Goal: Transaction & Acquisition: Purchase product/service

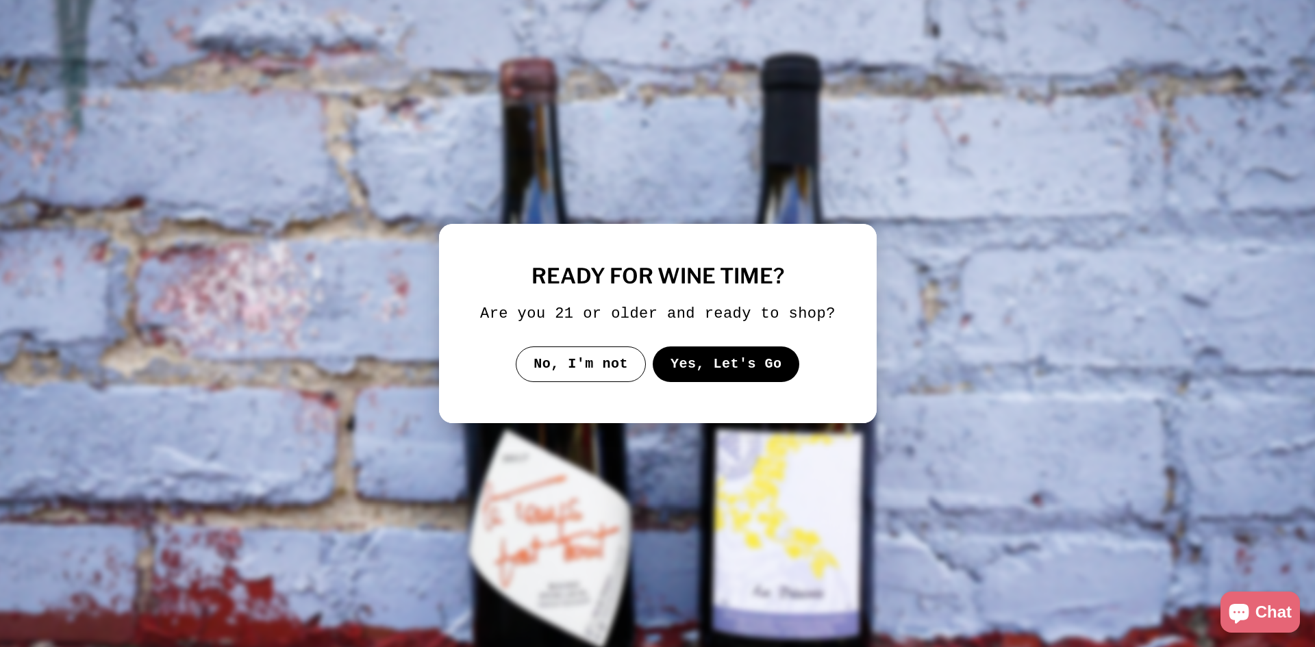
click at [735, 372] on button "Yes, Let's Go" at bounding box center [725, 365] width 147 height 36
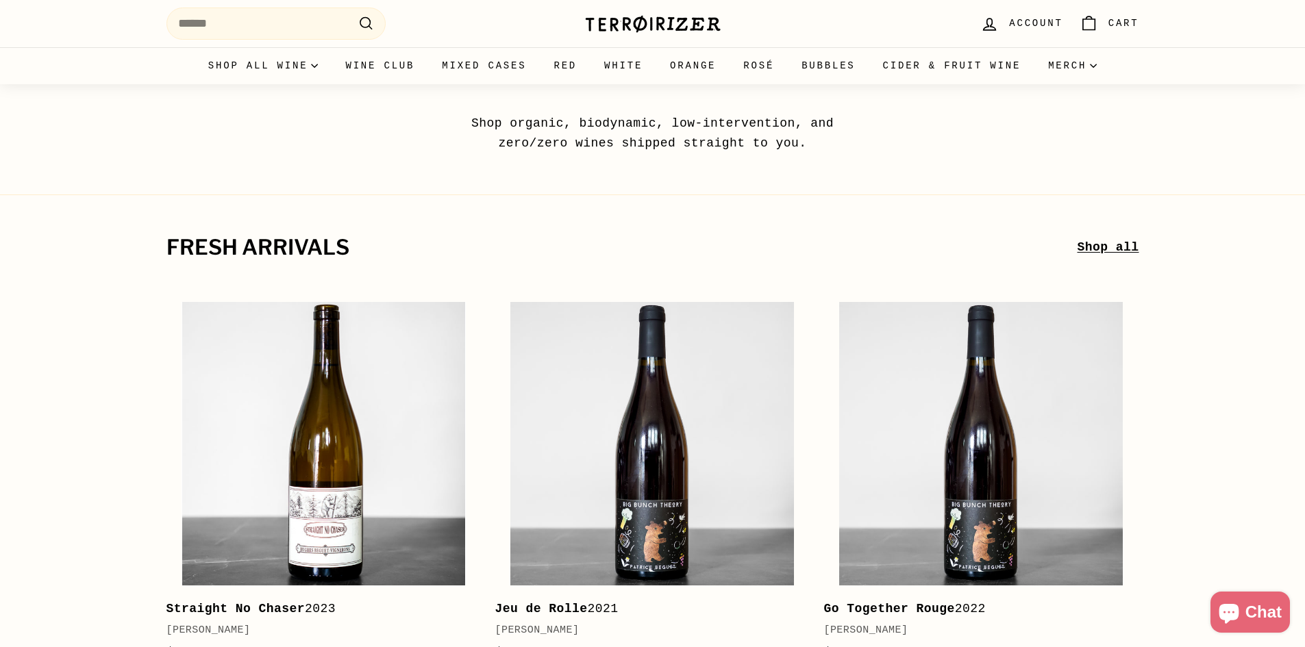
scroll to position [274, 0]
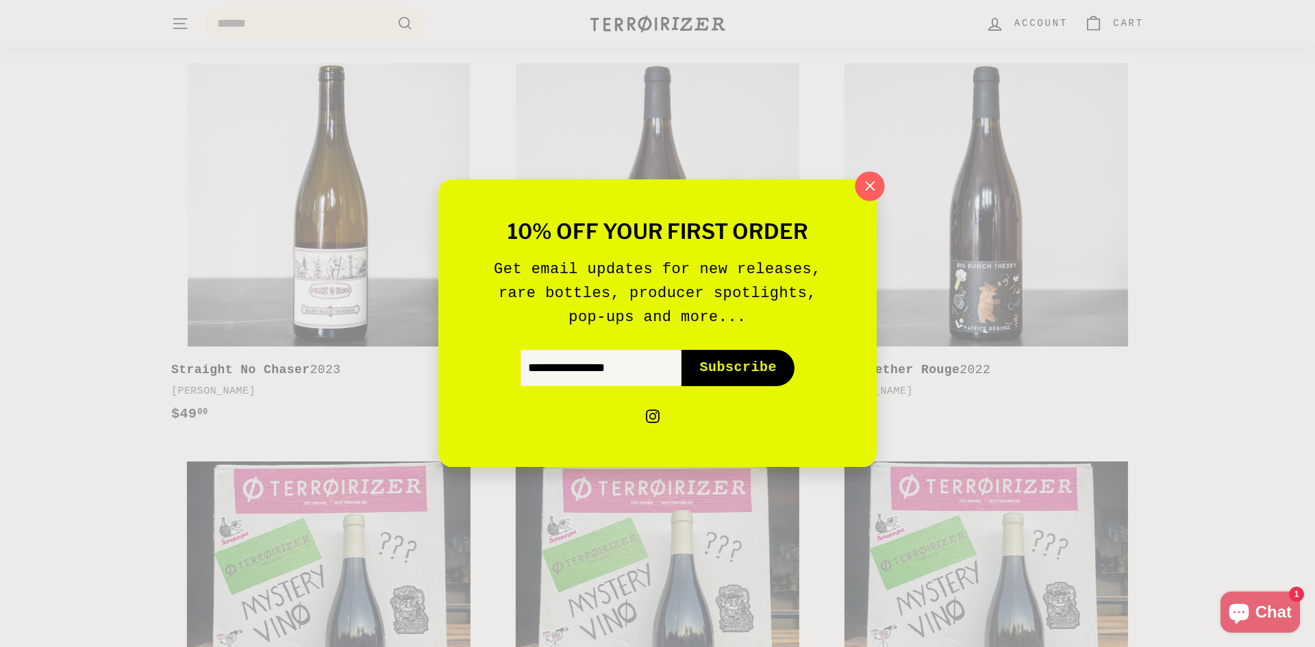
click at [878, 183] on icon "button" at bounding box center [870, 186] width 21 height 21
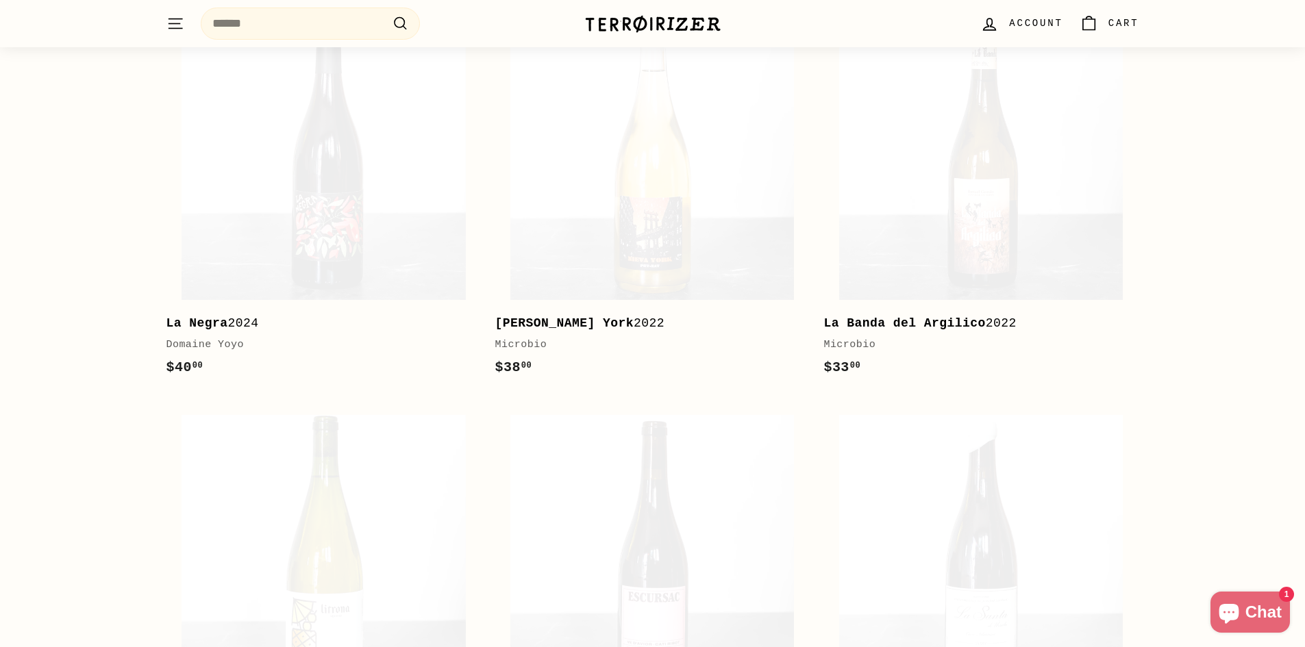
scroll to position [1918, 0]
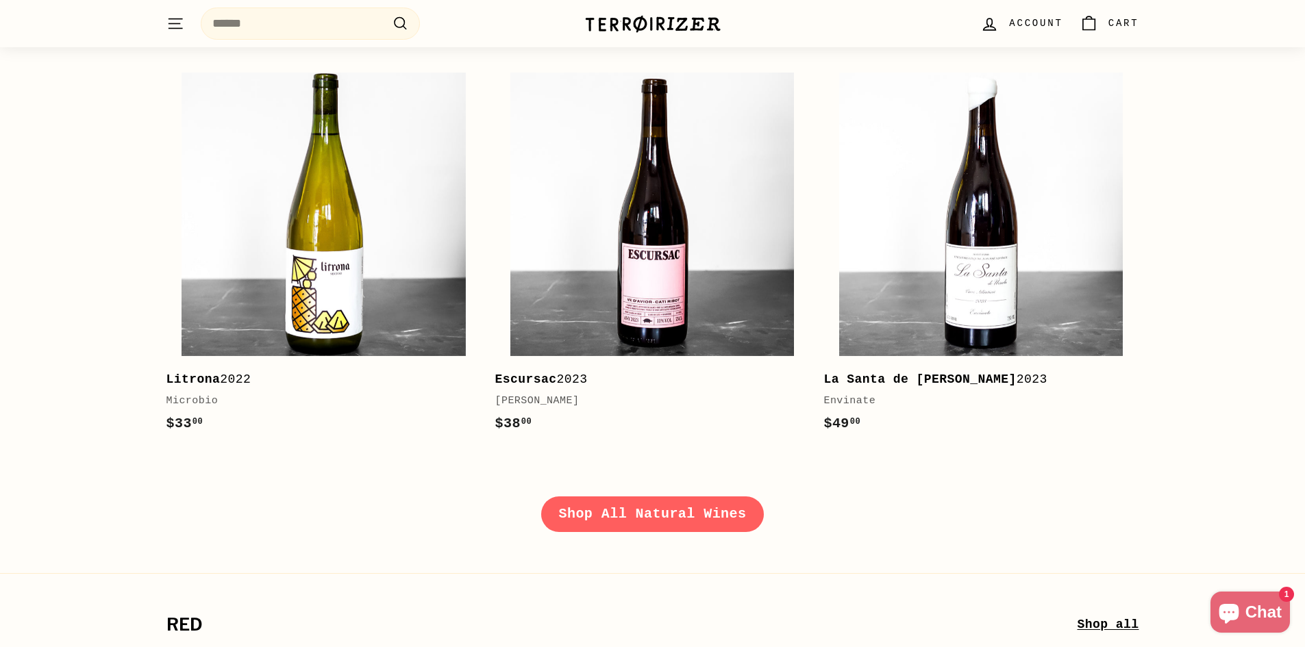
click at [695, 510] on link "Shop All Natural Wines" at bounding box center [652, 515] width 223 height 36
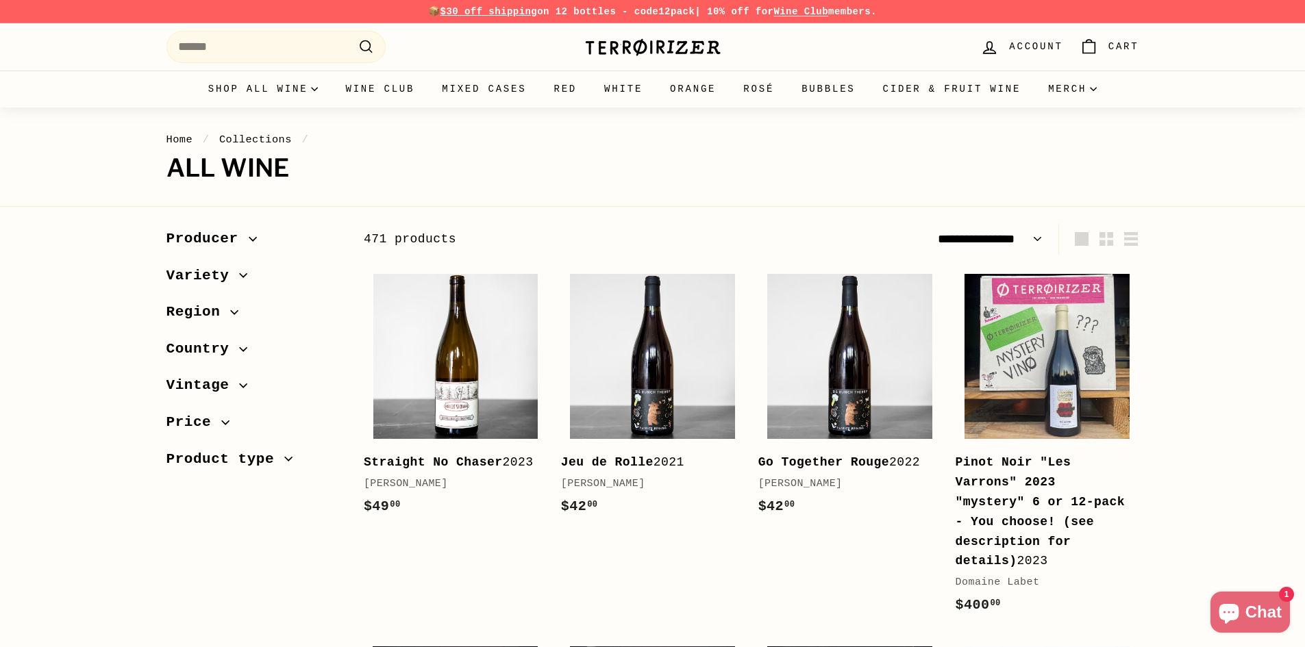
select select "**********"
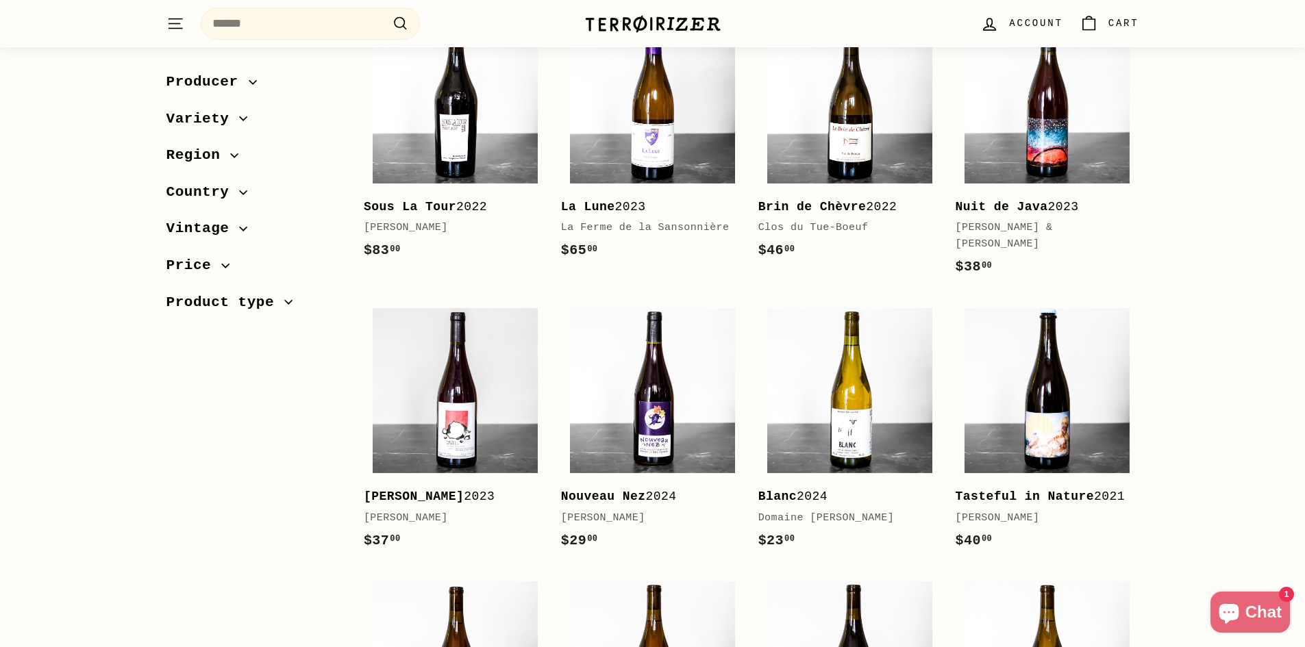
scroll to position [2055, 0]
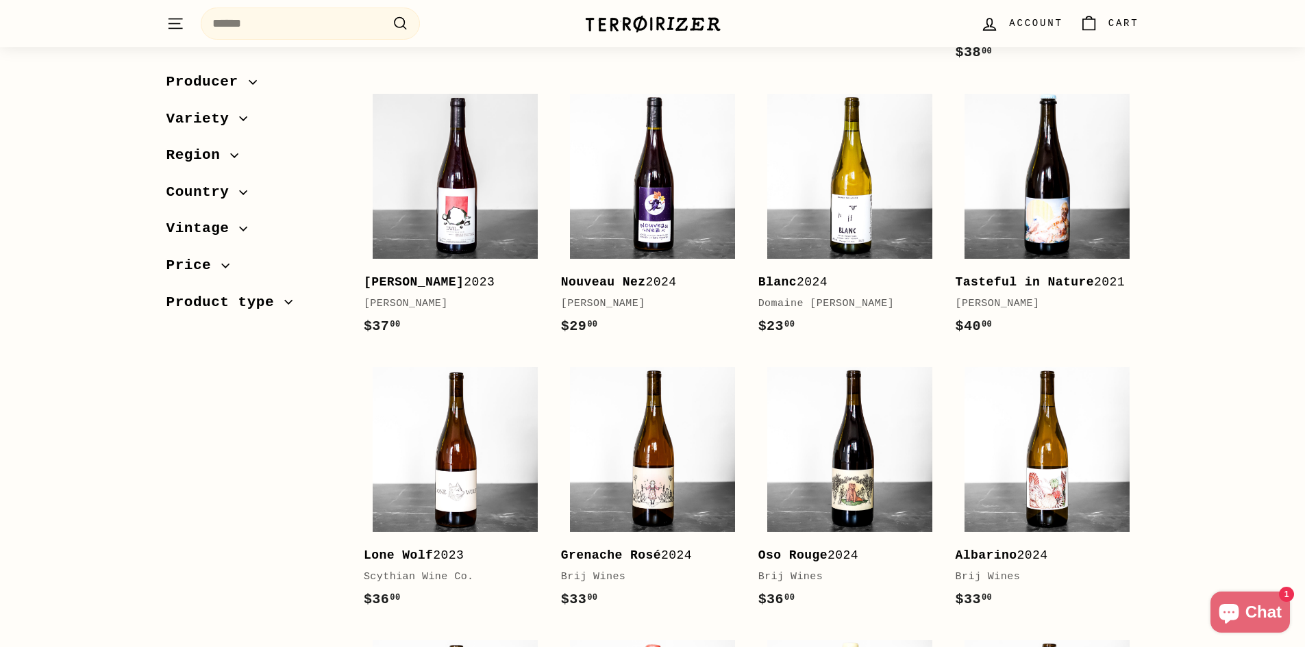
click at [197, 160] on span "Region" at bounding box center [198, 155] width 64 height 23
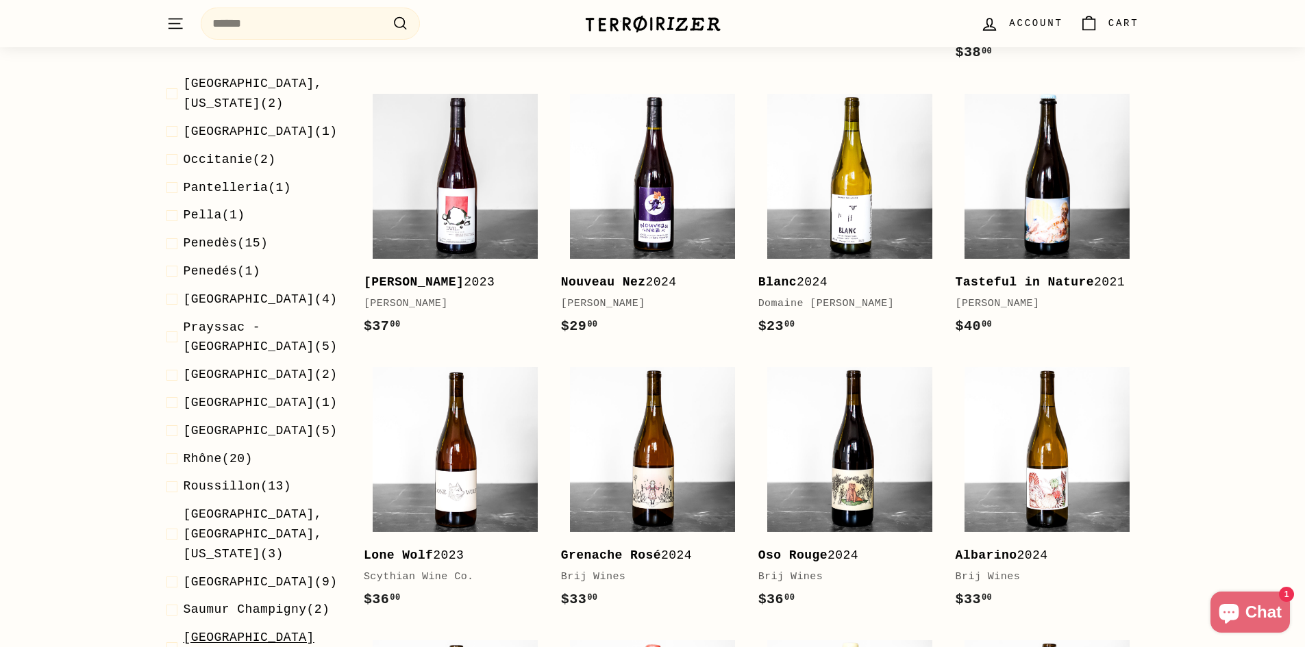
click at [242, 628] on span "[PERSON_NAME] (17)" at bounding box center [263, 648] width 158 height 40
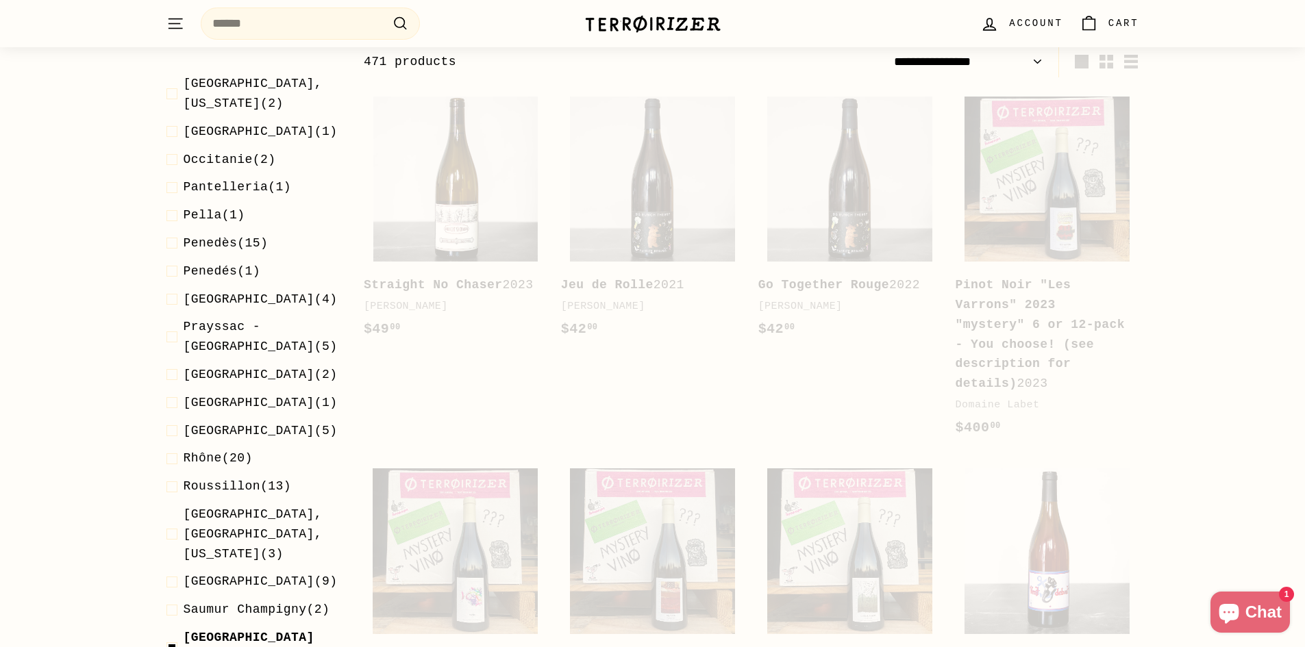
scroll to position [170, 0]
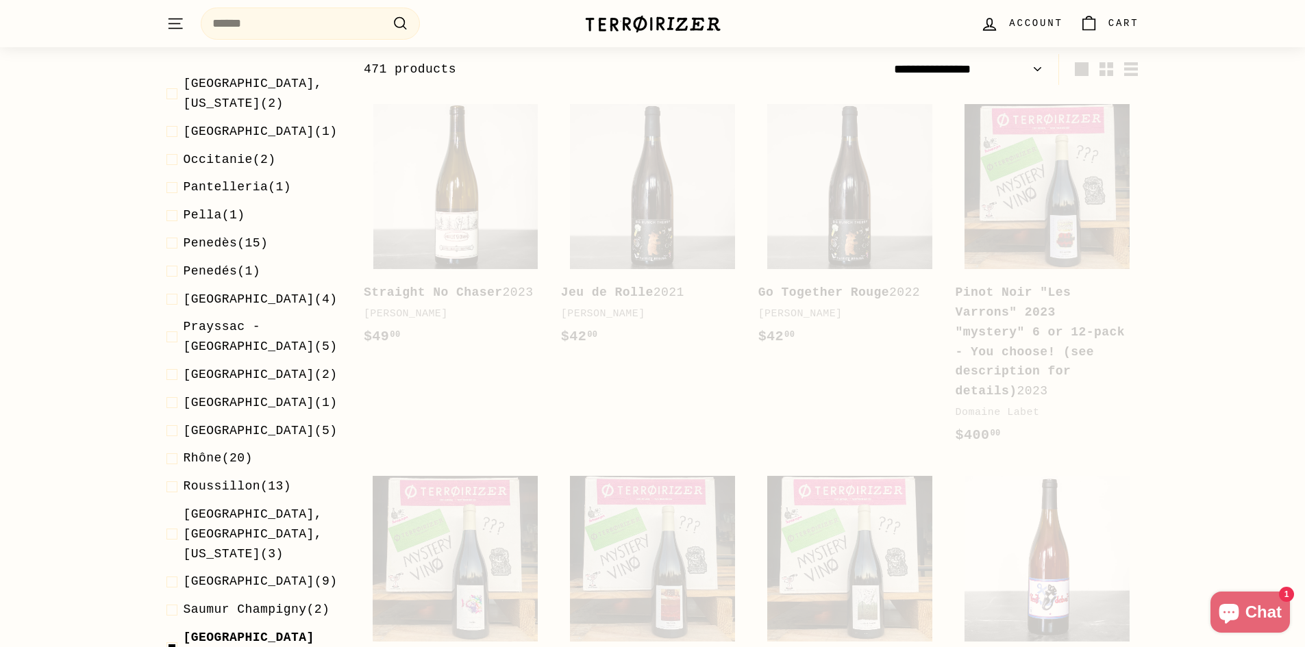
select select "**********"
